Goal: Information Seeking & Learning: Check status

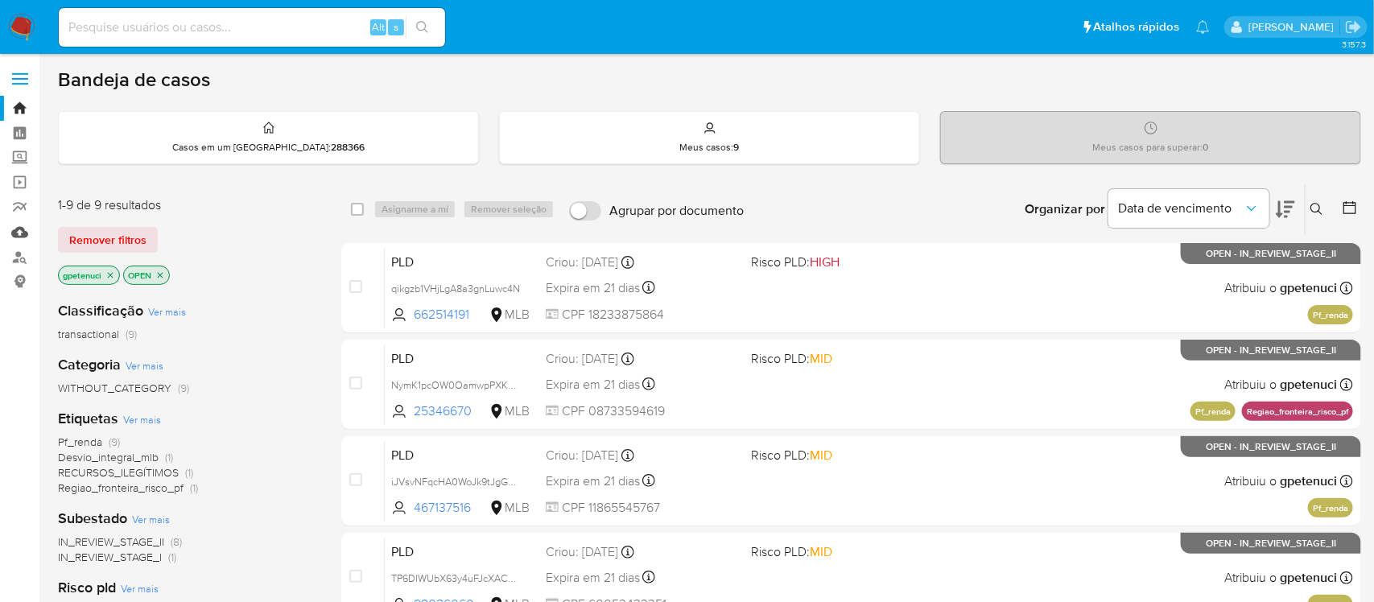
click at [24, 230] on link "Mulan" at bounding box center [96, 232] width 192 height 25
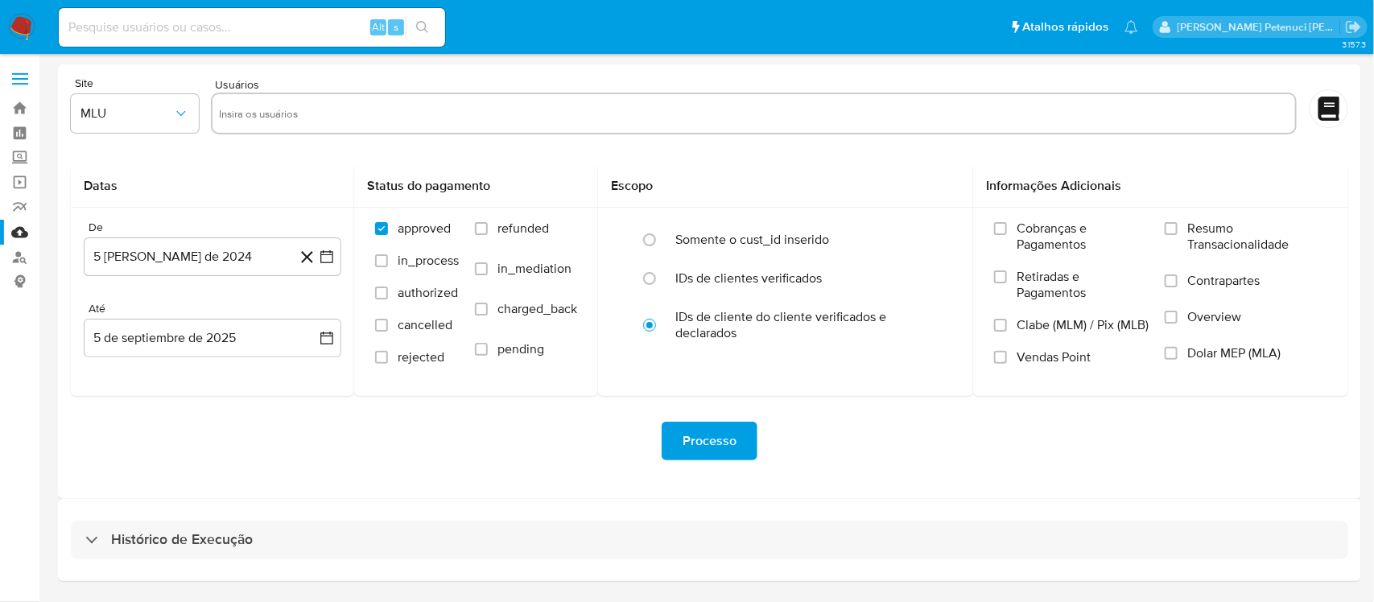
click at [307, 24] on input at bounding box center [252, 27] width 386 height 21
paste input "qikgzb1VHjLgA8a3gnLuwc4N"
type input "qikgzb1VHjLgA8a3gnLuwc4N"
click at [432, 31] on button "search-icon" at bounding box center [422, 27] width 33 height 23
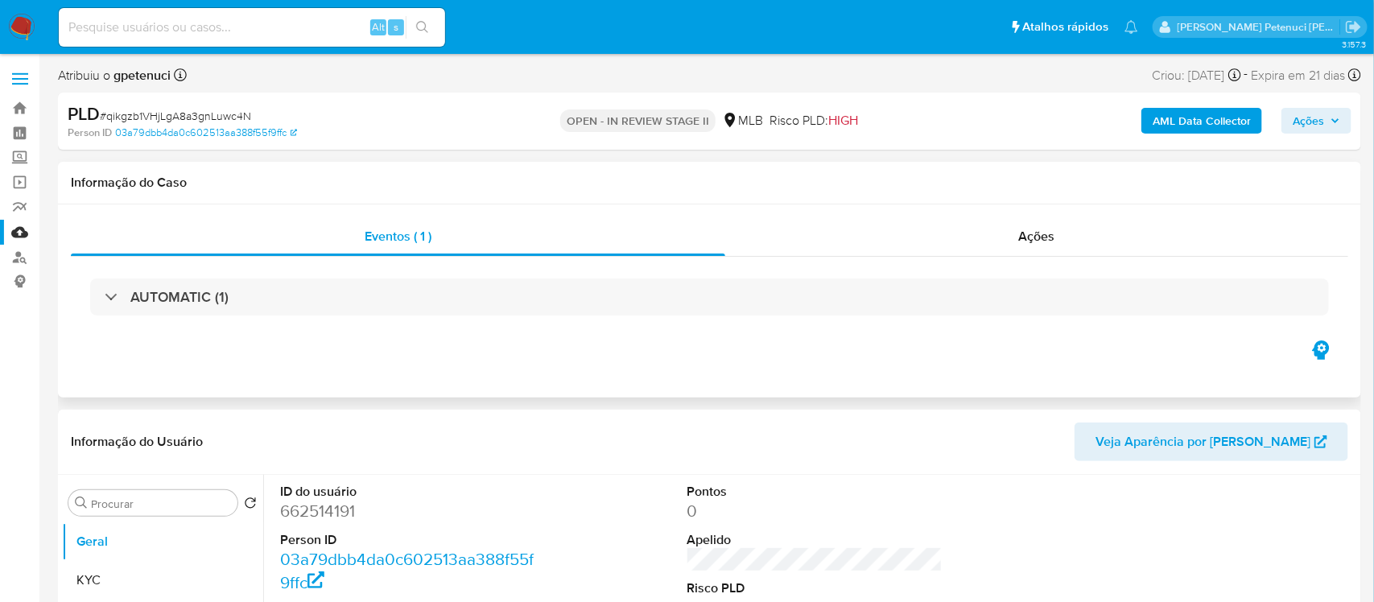
select select "10"
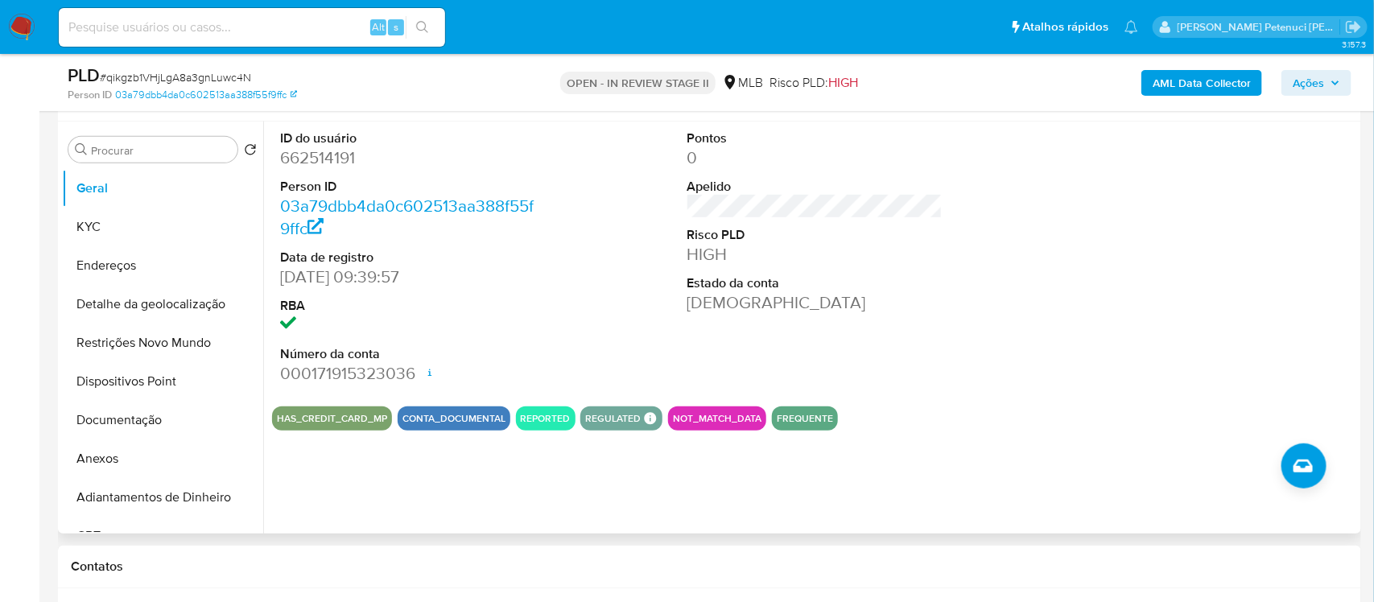
scroll to position [295, 0]
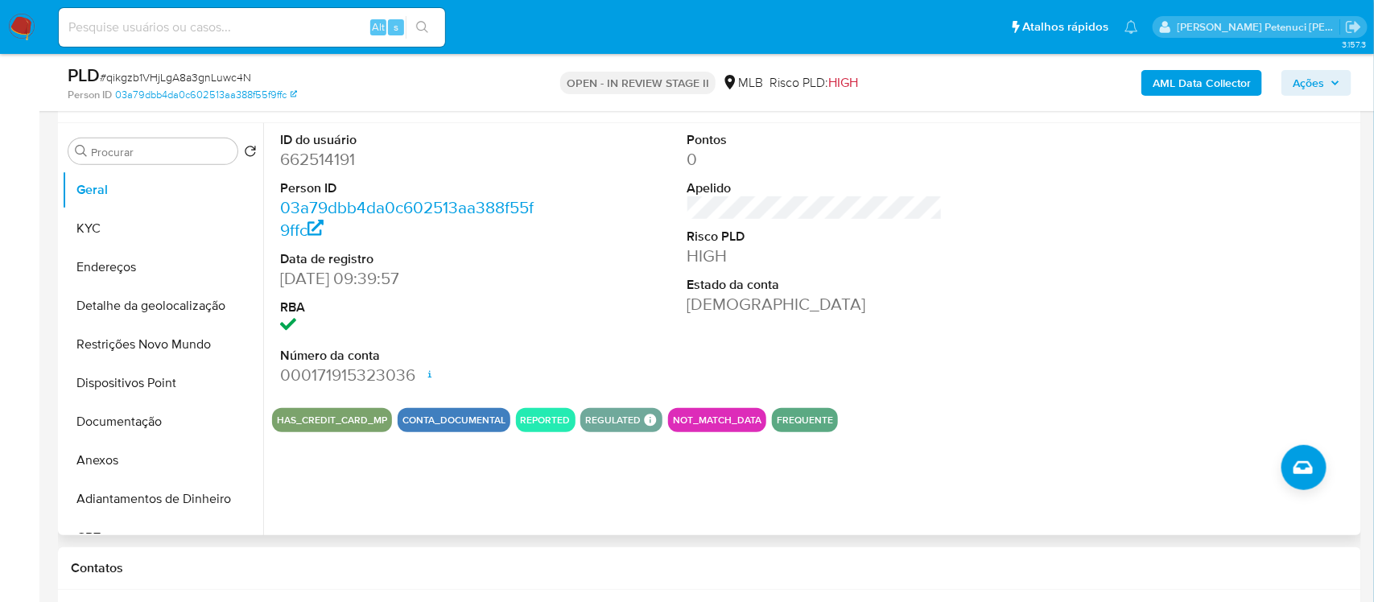
click at [433, 421] on button "CONTA_DOCUMENTAL" at bounding box center [453, 420] width 103 height 6
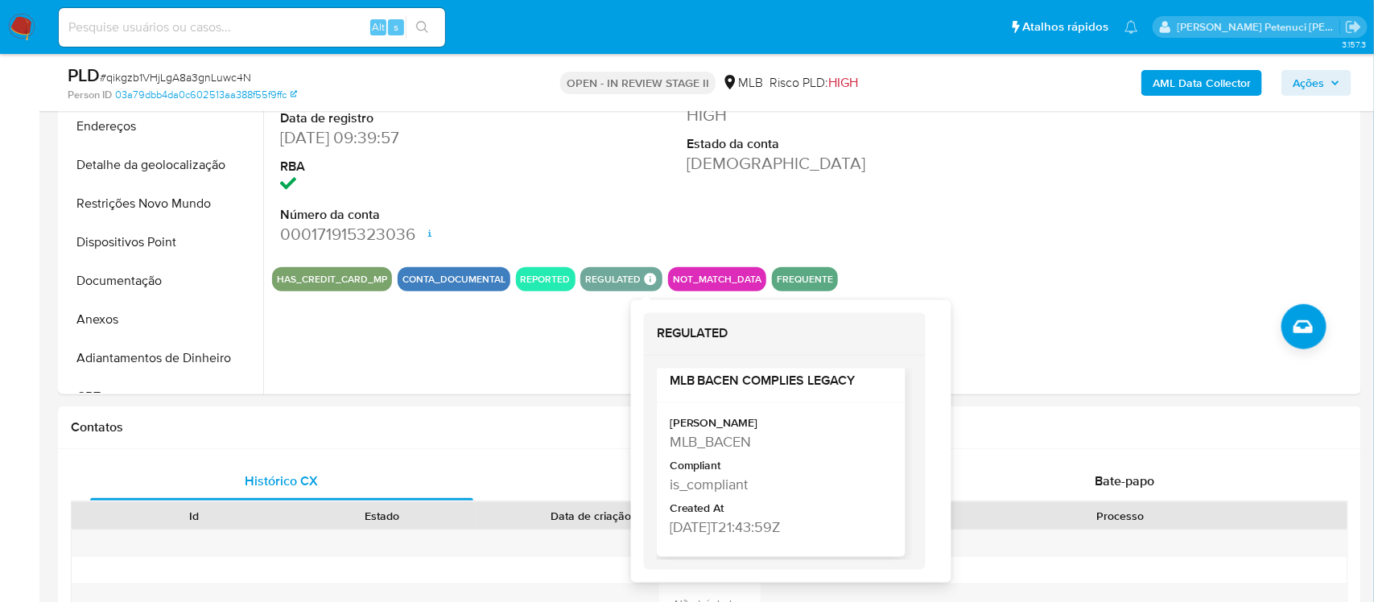
scroll to position [14, 0]
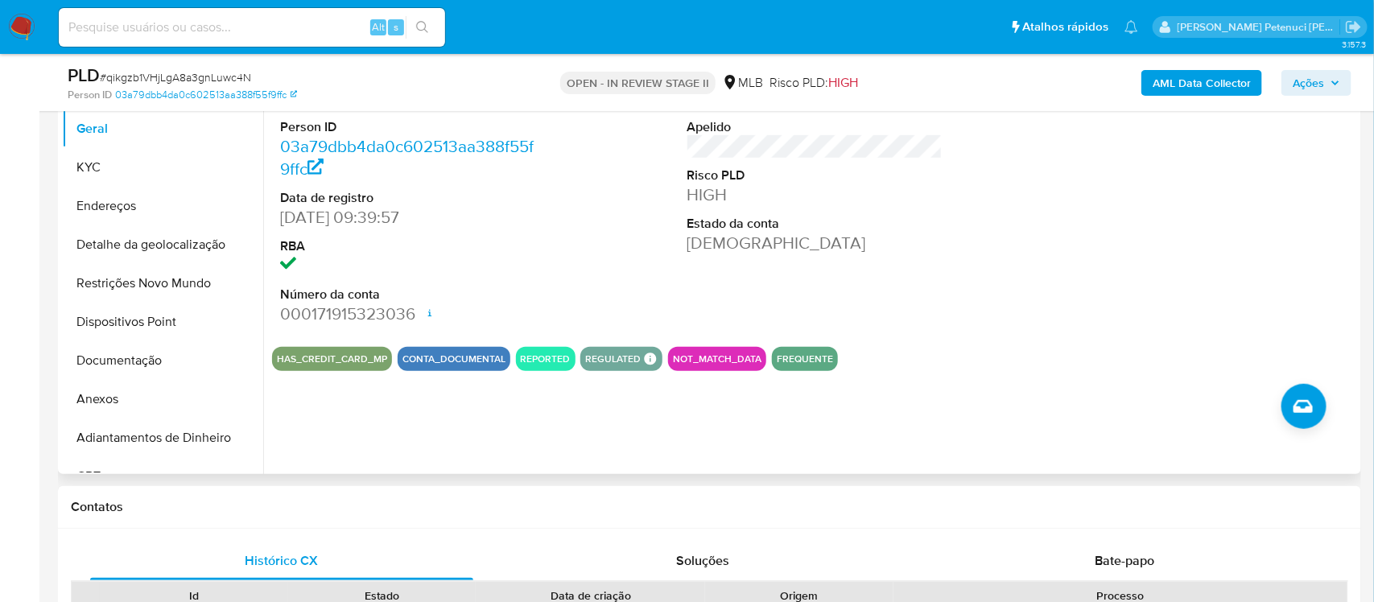
click at [663, 286] on div "ID do usuário 662514191 Person ID 03a79dbb4da0c602513aa388f55f9ffc Data de regi…" at bounding box center [814, 198] width 1085 height 272
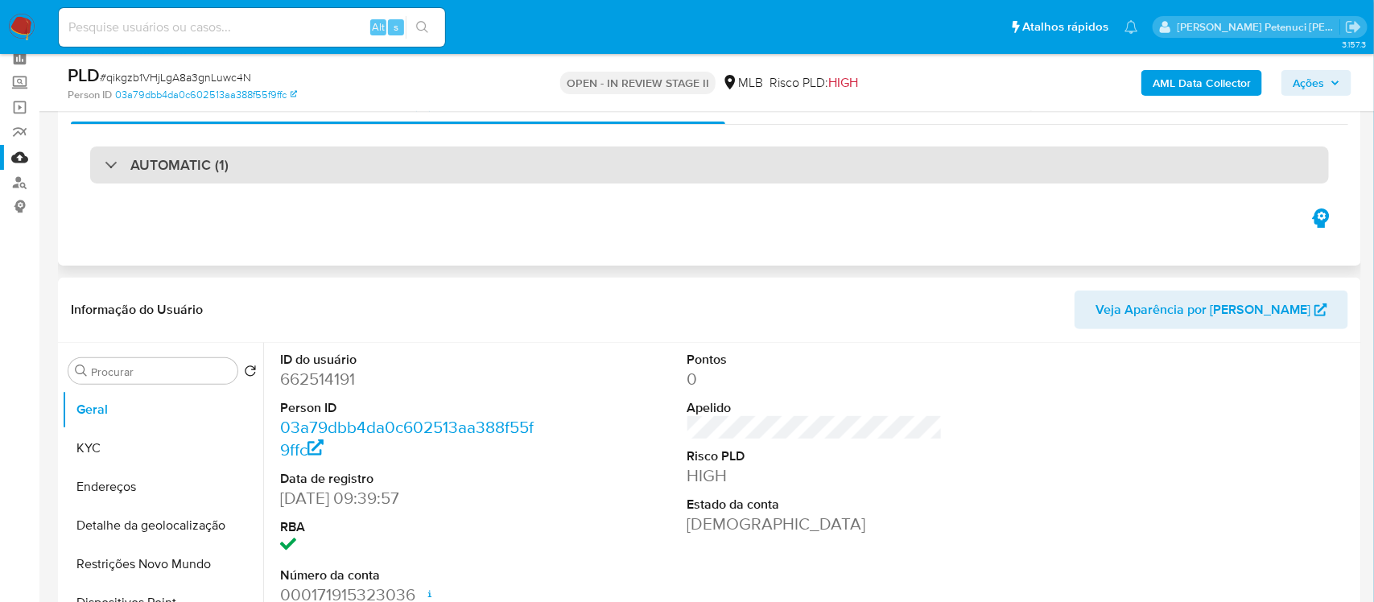
scroll to position [0, 0]
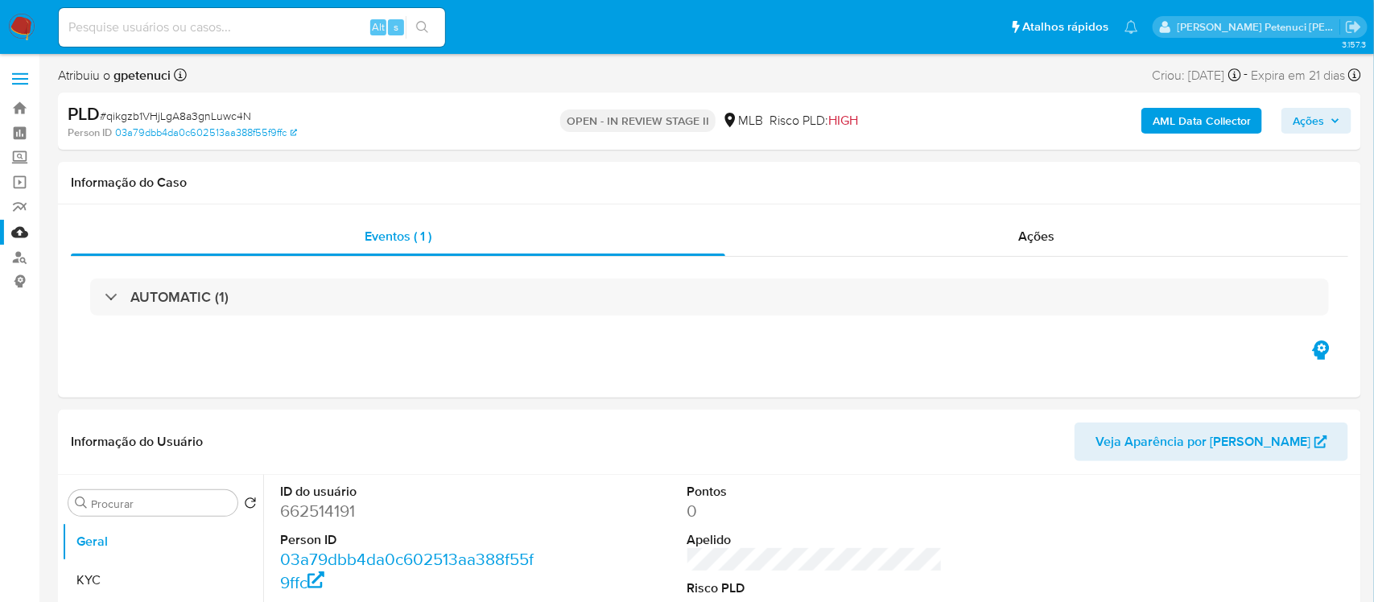
click at [13, 229] on link "Mulan" at bounding box center [96, 232] width 192 height 25
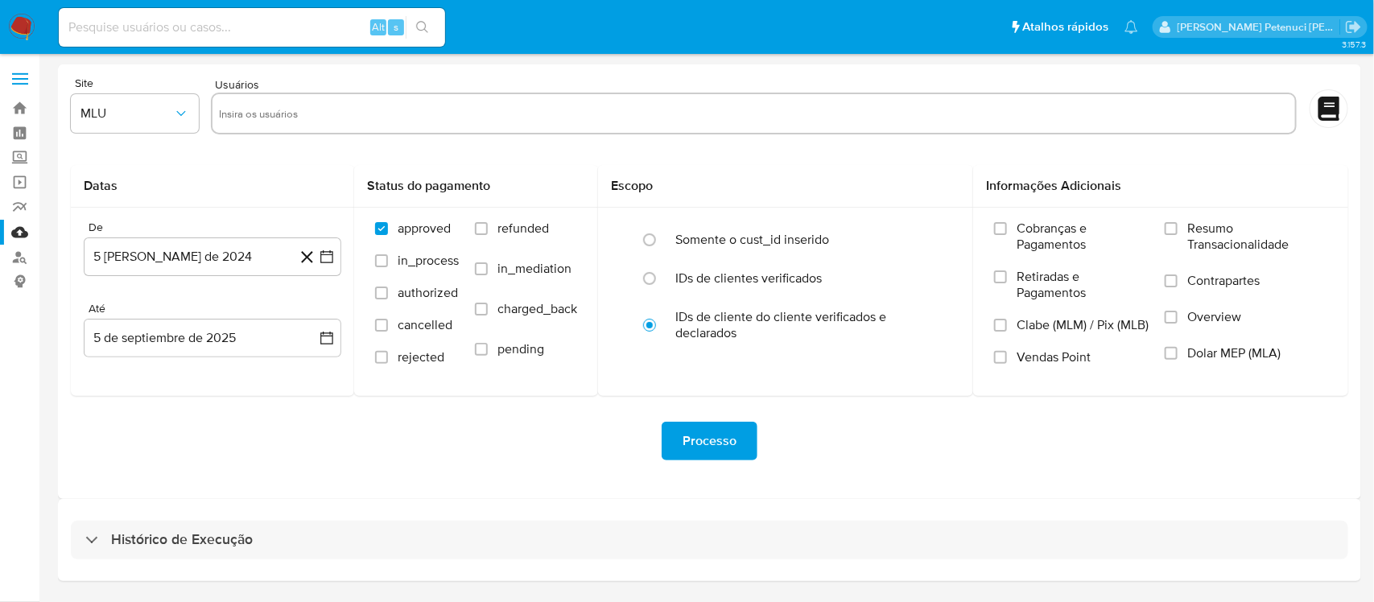
drag, startPoint x: 188, startPoint y: 526, endPoint x: 212, endPoint y: 484, distance: 48.3
click at [188, 527] on div "Histórico de Execução" at bounding box center [709, 540] width 1277 height 39
select select "10"
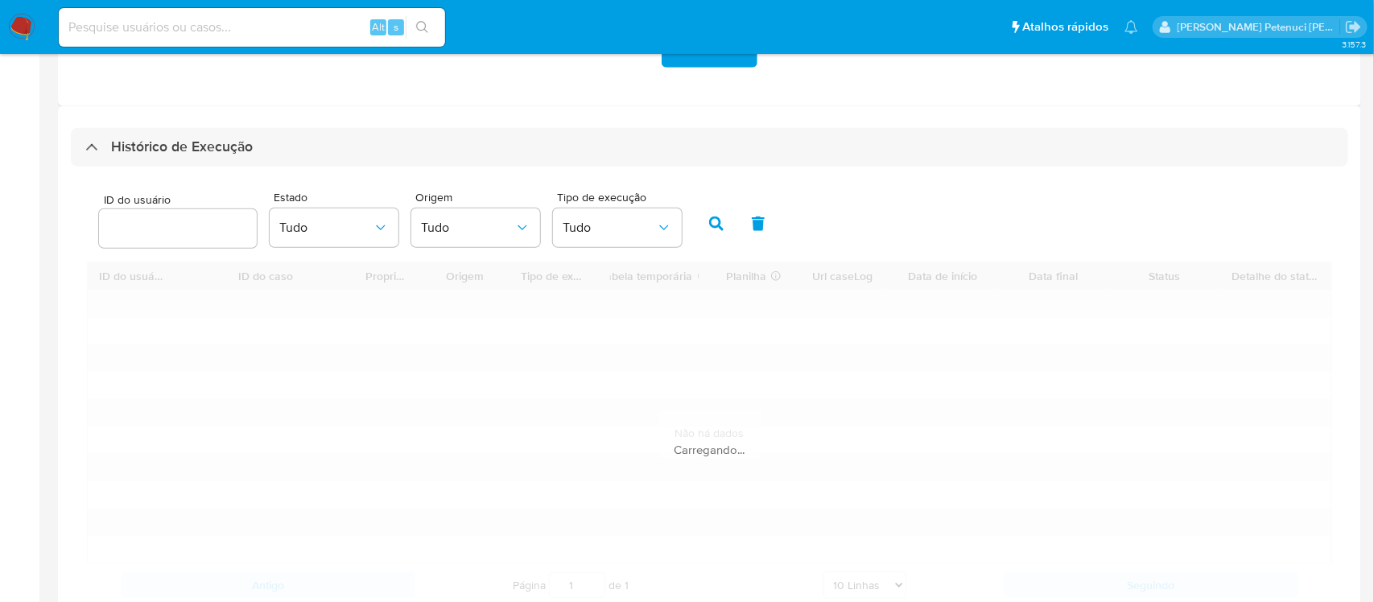
scroll to position [384, 0]
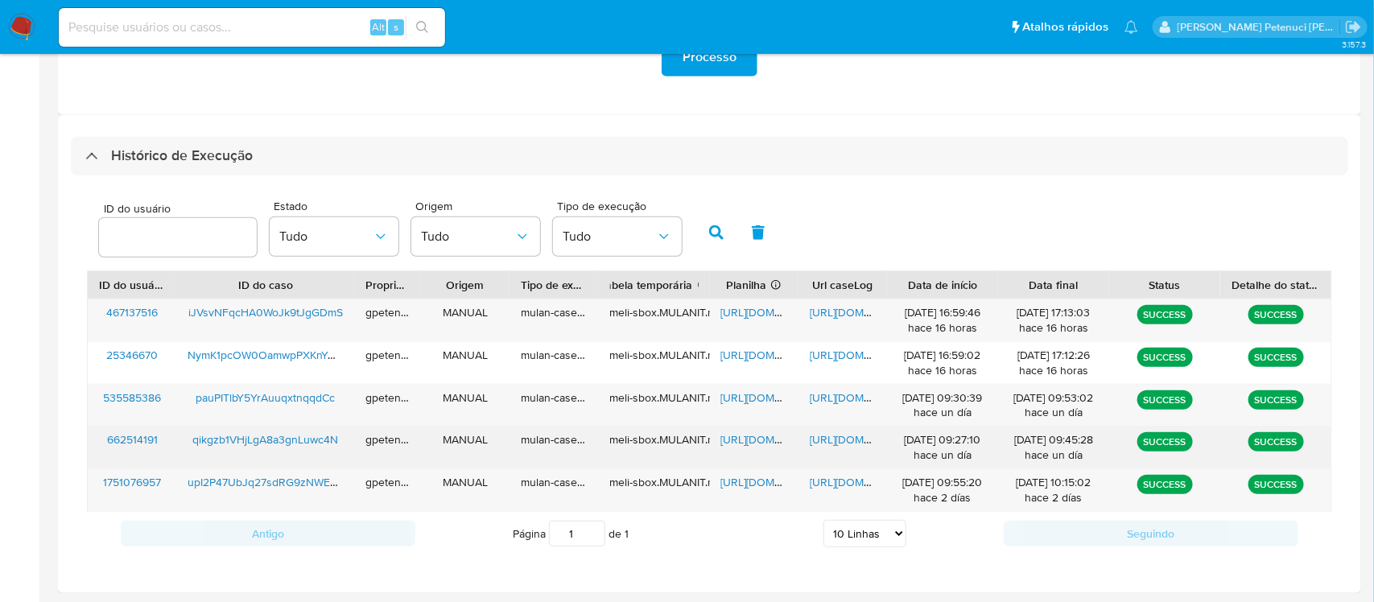
click at [748, 439] on span "[URL][DOMAIN_NAME]" at bounding box center [776, 439] width 111 height 16
click at [826, 439] on span "[URL][DOMAIN_NAME]" at bounding box center [865, 439] width 111 height 16
click at [289, 444] on span "qikgzb1VHjLgA8a3gnLuwc4N" at bounding box center [265, 439] width 146 height 16
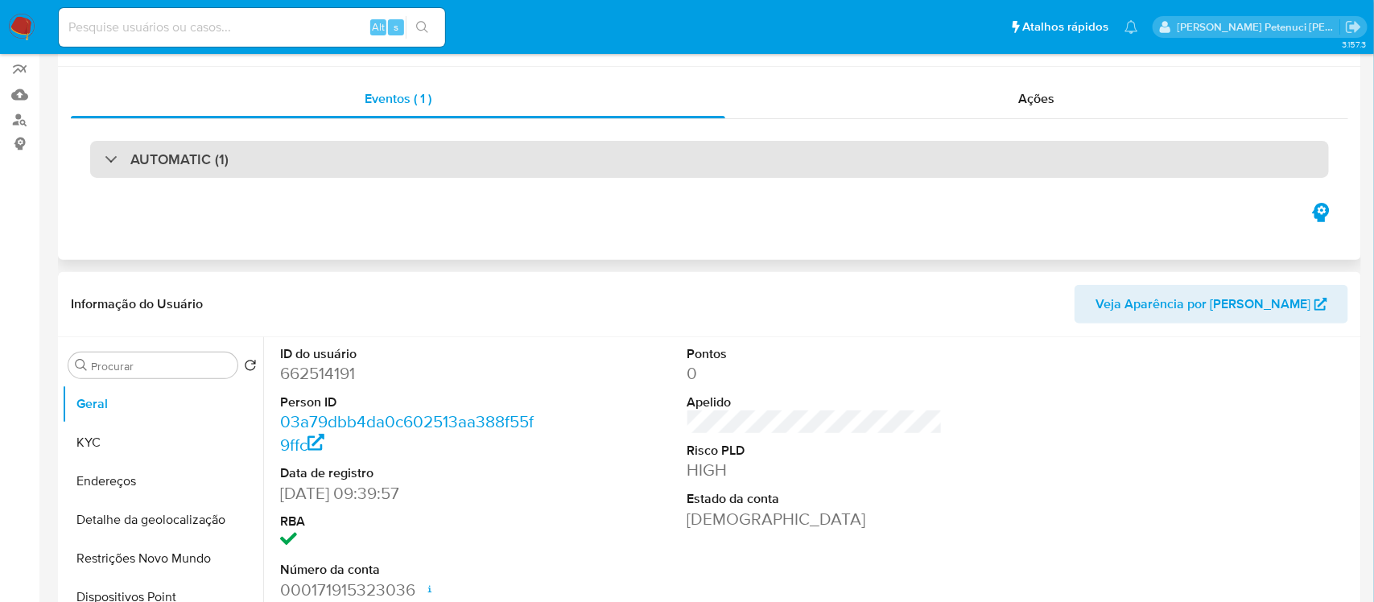
scroll to position [5, 0]
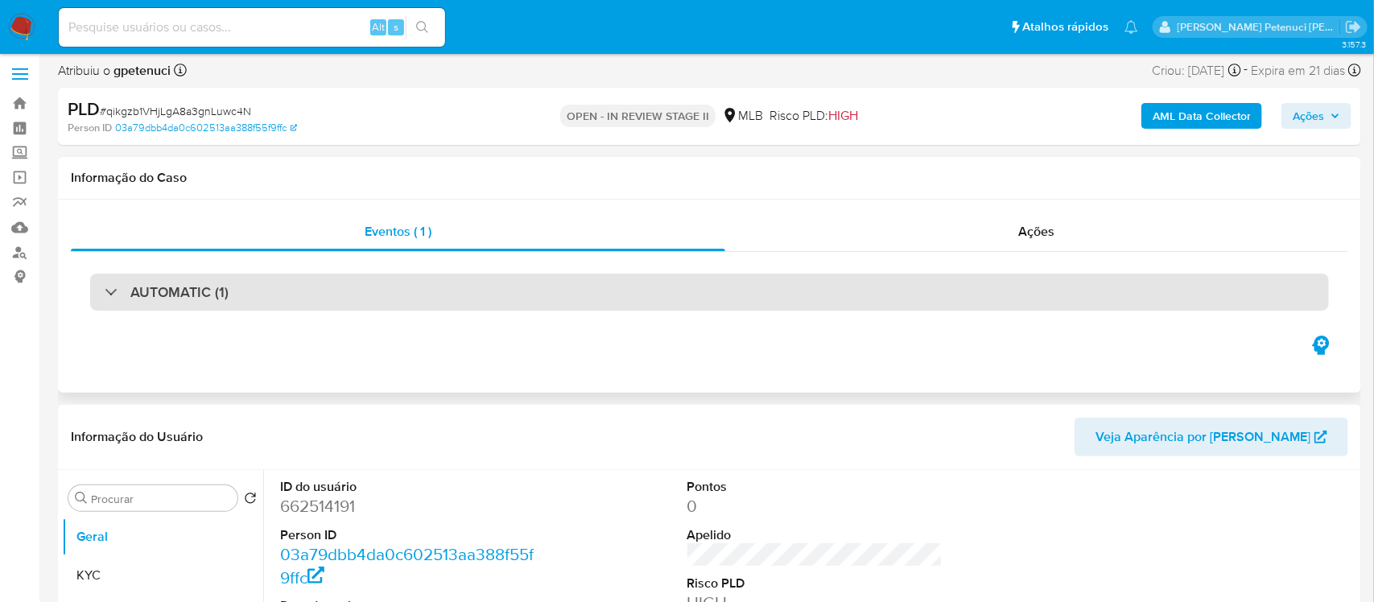
select select "10"
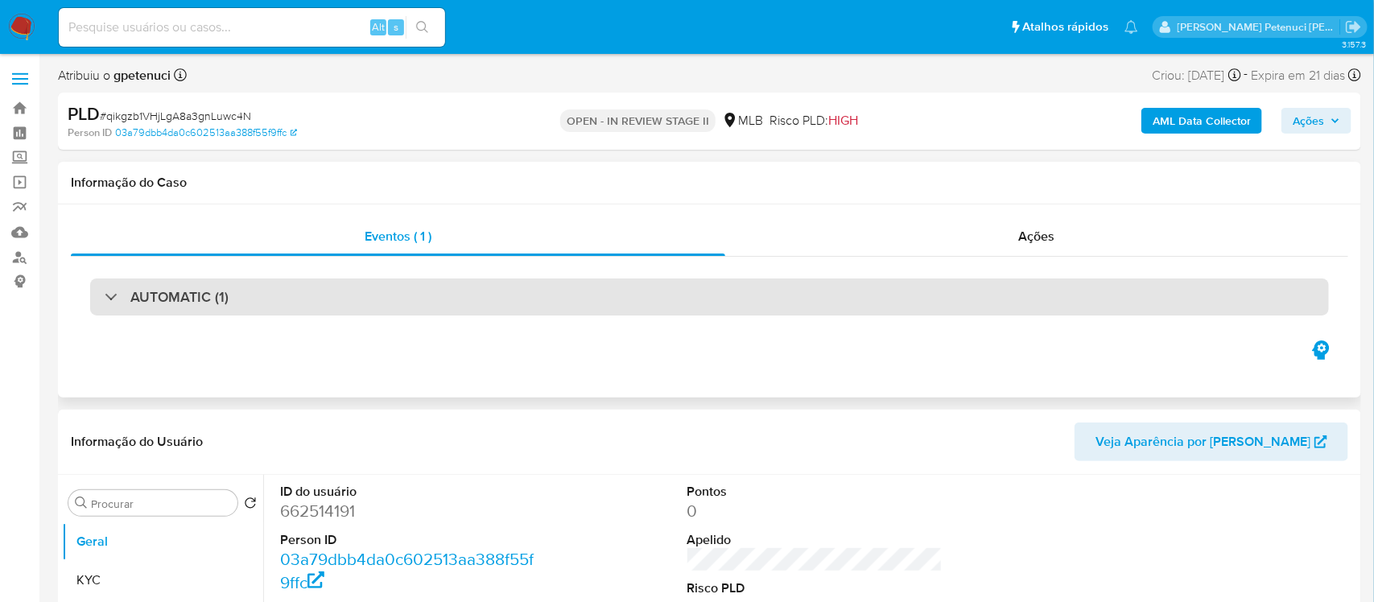
click at [210, 289] on h3 "AUTOMATIC (1)" at bounding box center [179, 297] width 98 height 18
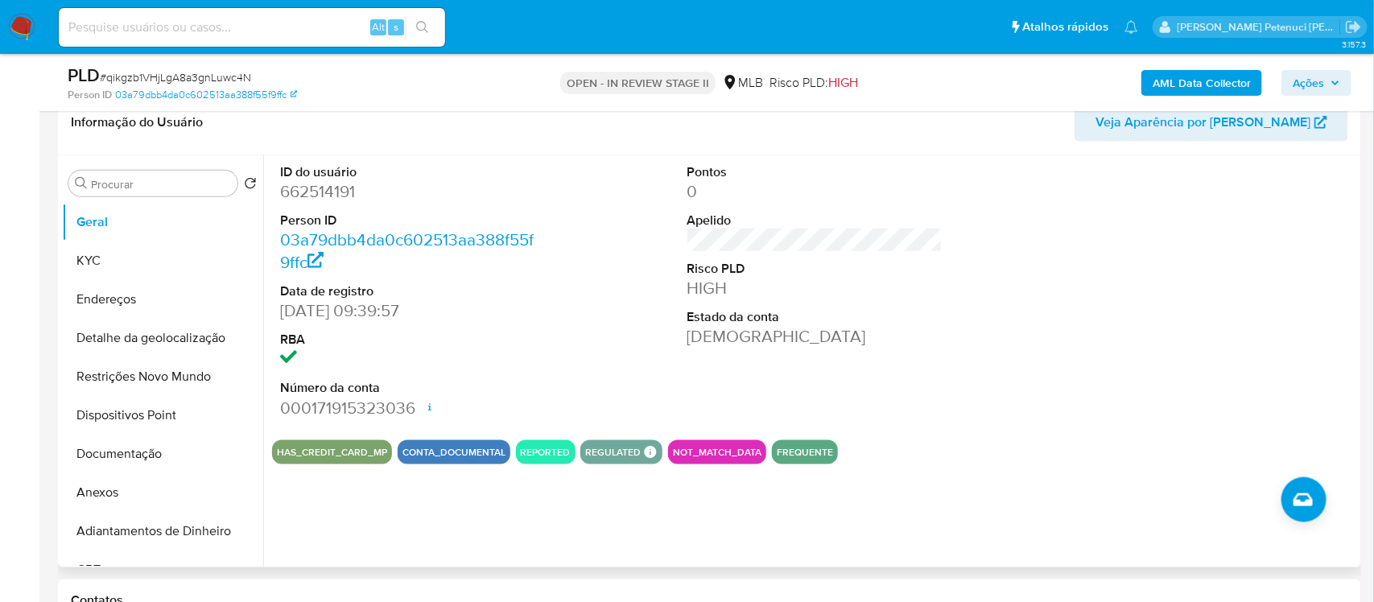
scroll to position [729, 0]
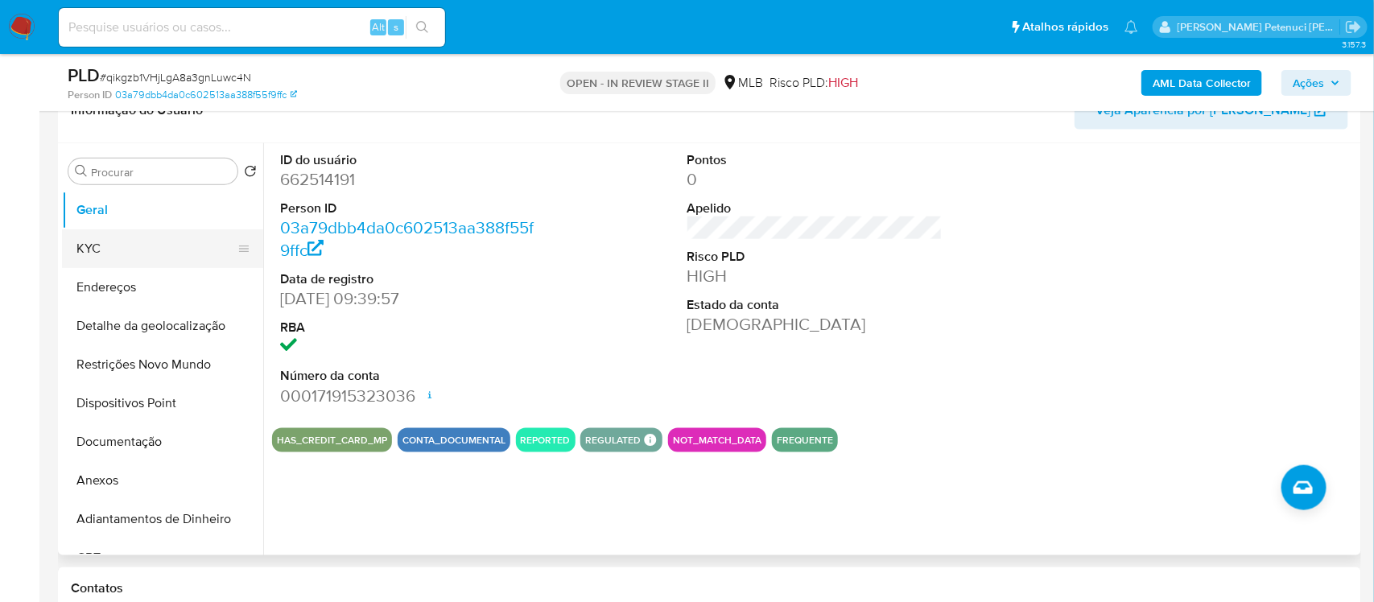
click at [87, 250] on button "KYC" at bounding box center [156, 248] width 188 height 39
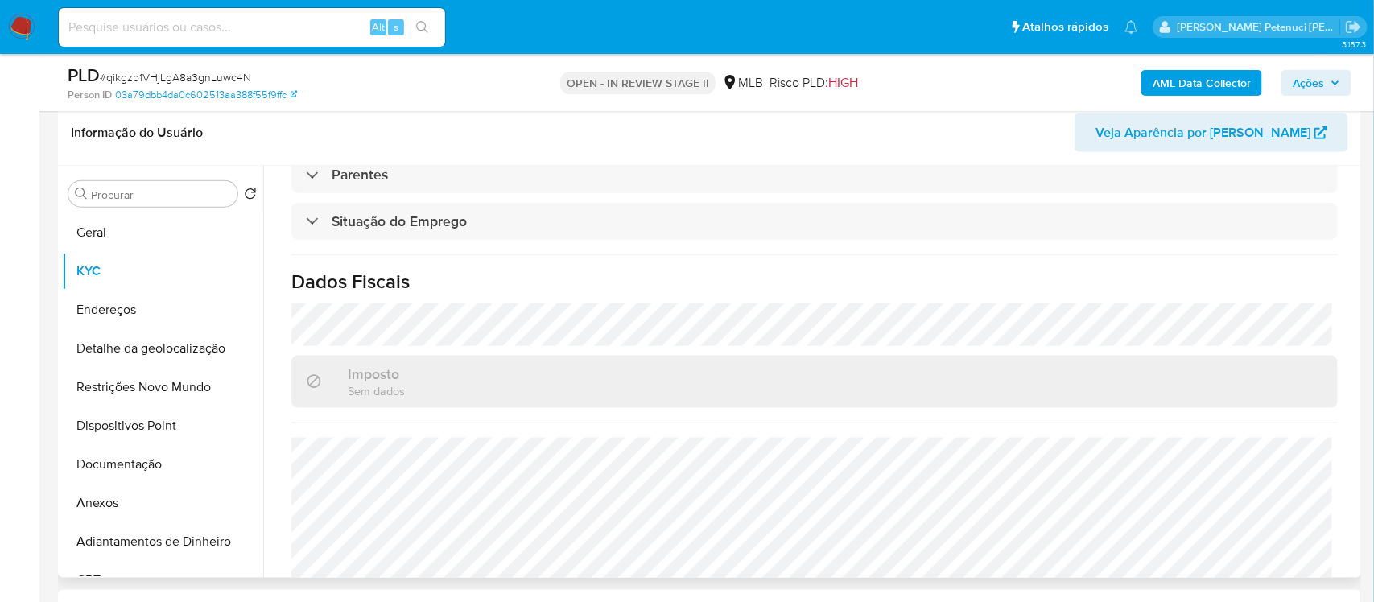
scroll to position [692, 0]
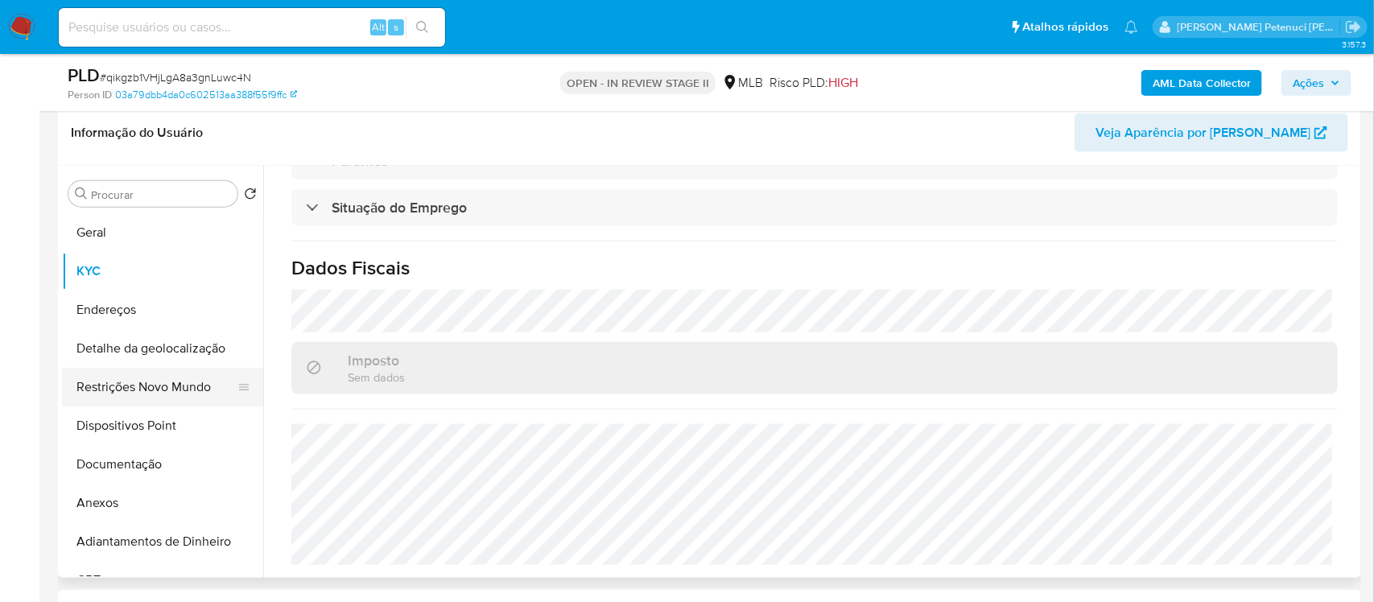
click at [171, 395] on button "Restrições Novo Mundo" at bounding box center [156, 387] width 188 height 39
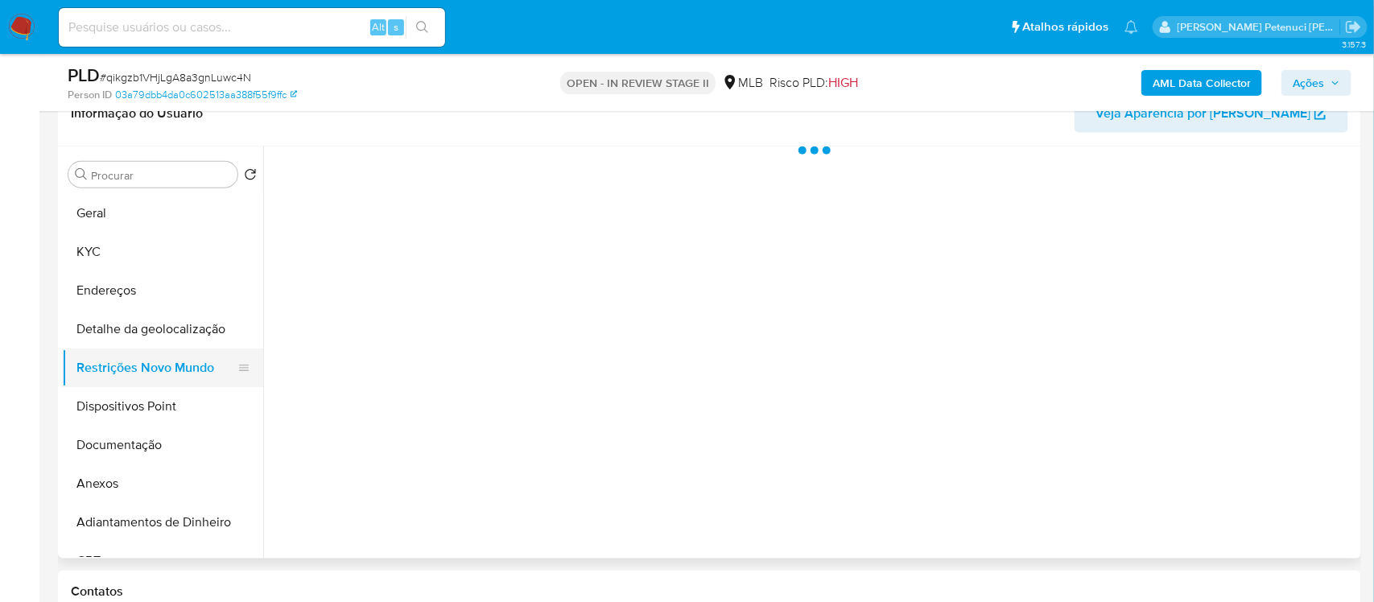
scroll to position [0, 0]
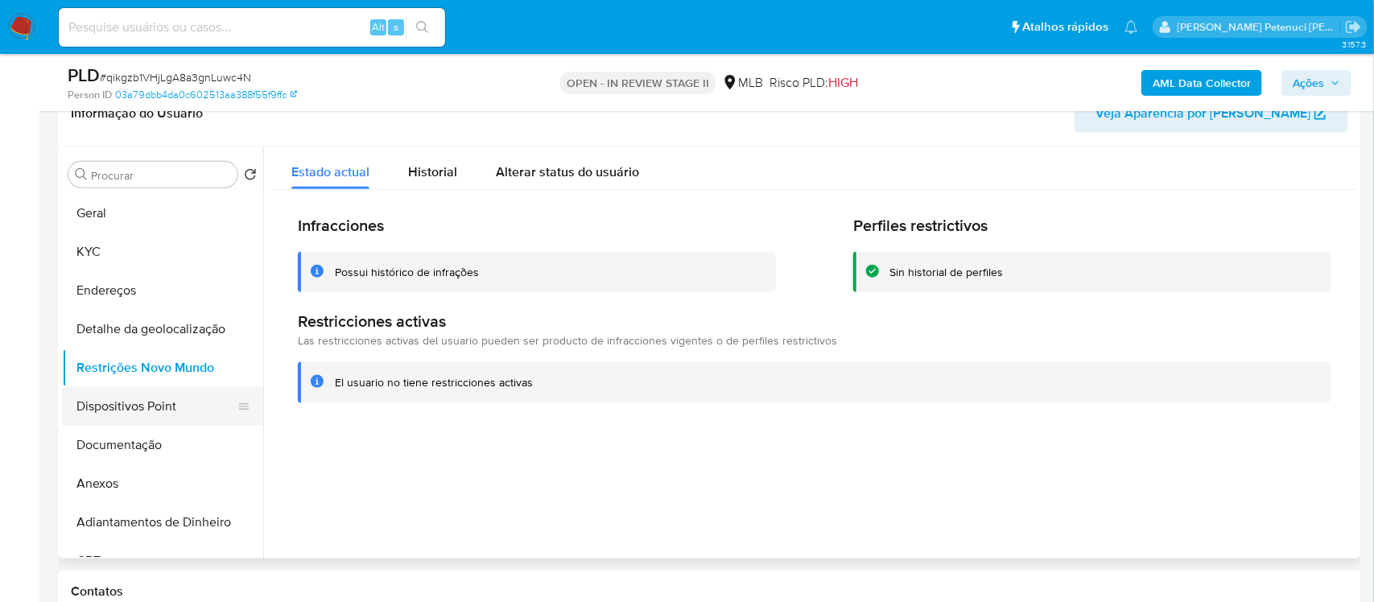
click at [166, 401] on button "Dispositivos Point" at bounding box center [156, 406] width 188 height 39
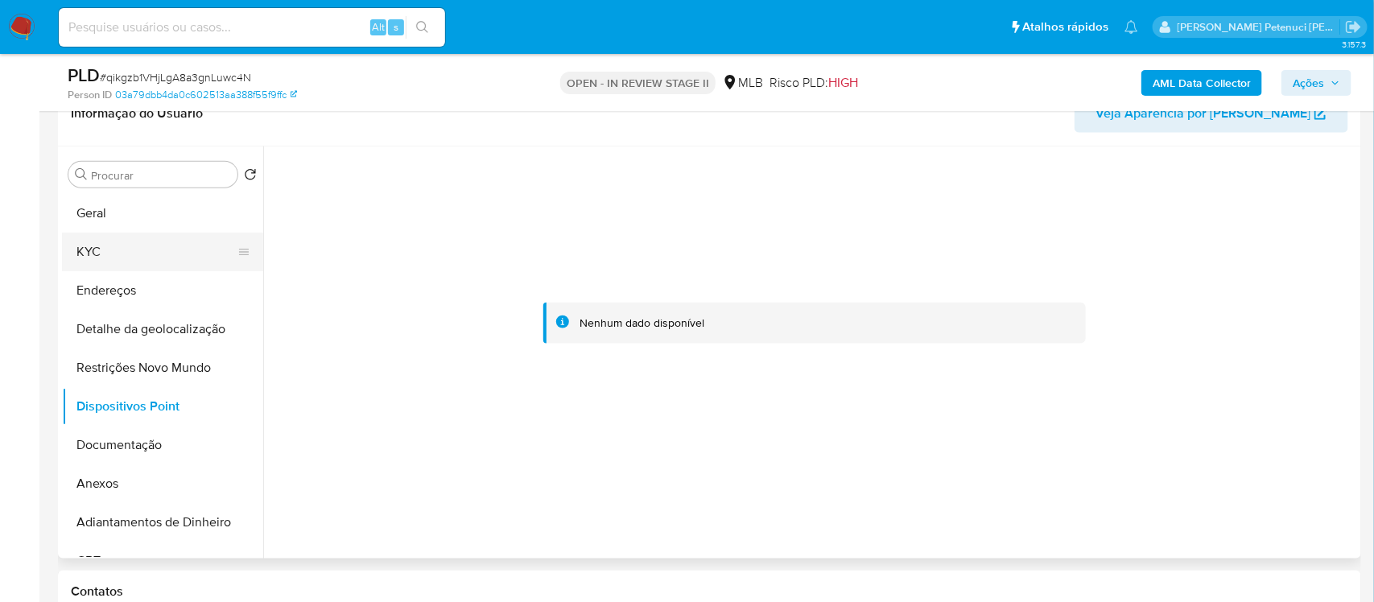
click at [117, 233] on button "KYC" at bounding box center [156, 252] width 188 height 39
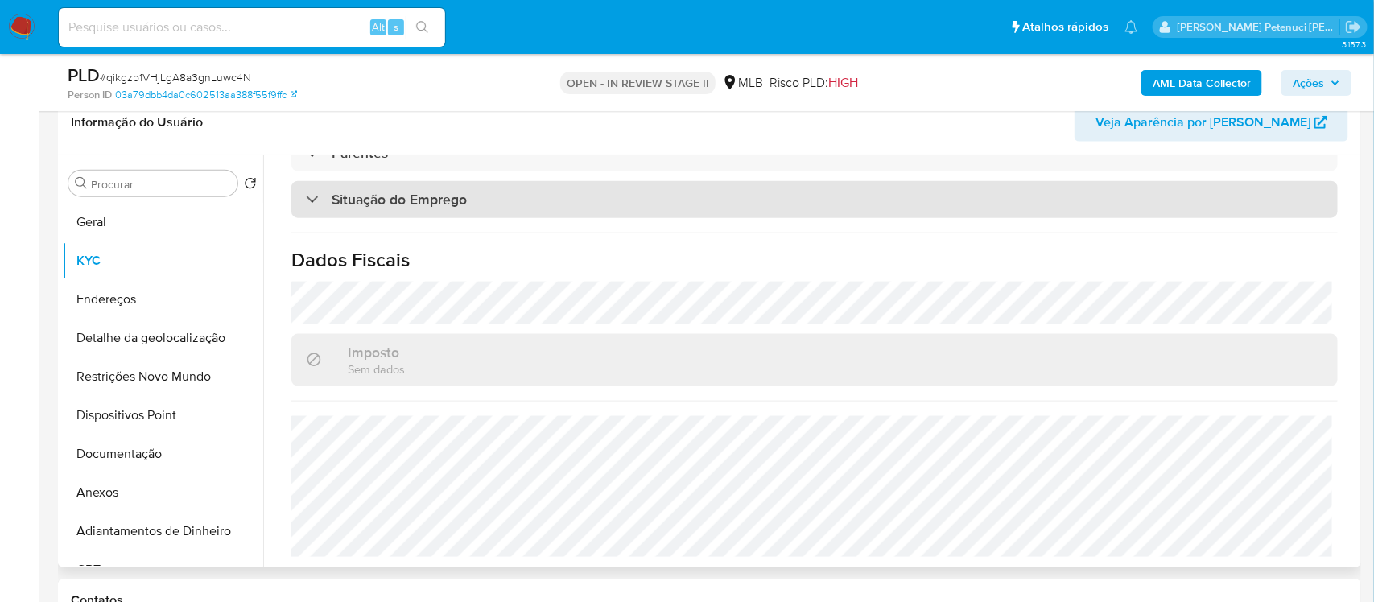
scroll to position [692, 0]
